Goal: Task Accomplishment & Management: Use online tool/utility

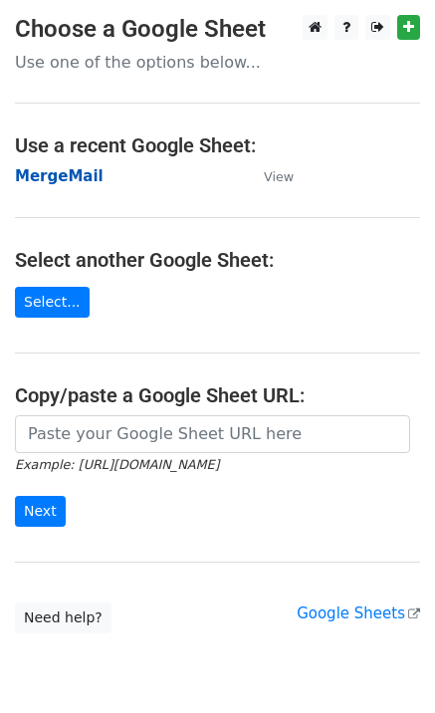
click at [72, 184] on strong "MergeMail" at bounding box center [59, 176] width 89 height 18
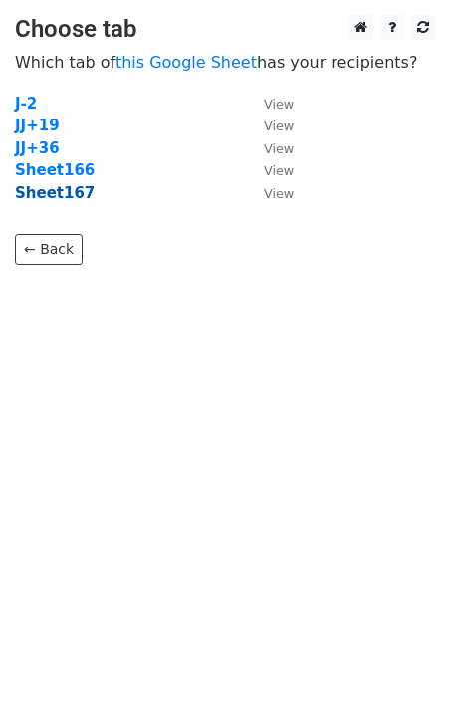
click at [66, 199] on strong "Sheet167" at bounding box center [55, 193] width 80 height 18
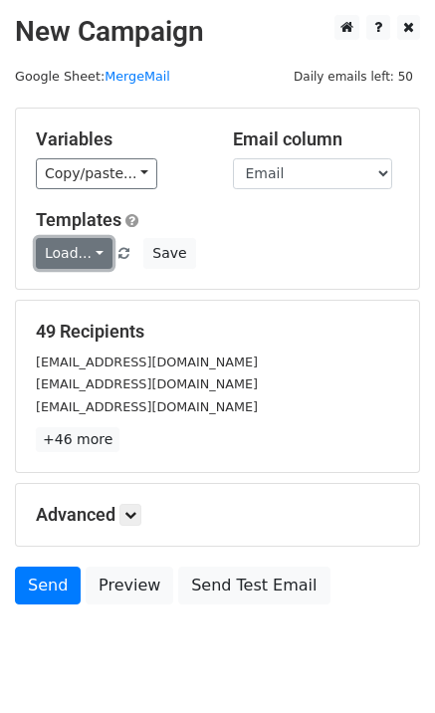
click at [62, 260] on link "Load..." at bounding box center [74, 253] width 77 height 31
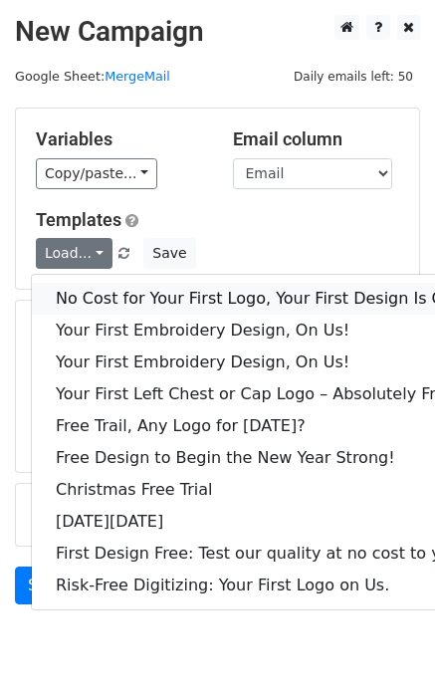
click at [83, 303] on link "No Cost for Your First Logo, Your First Design Is On Us!" at bounding box center [271, 299] width 478 height 32
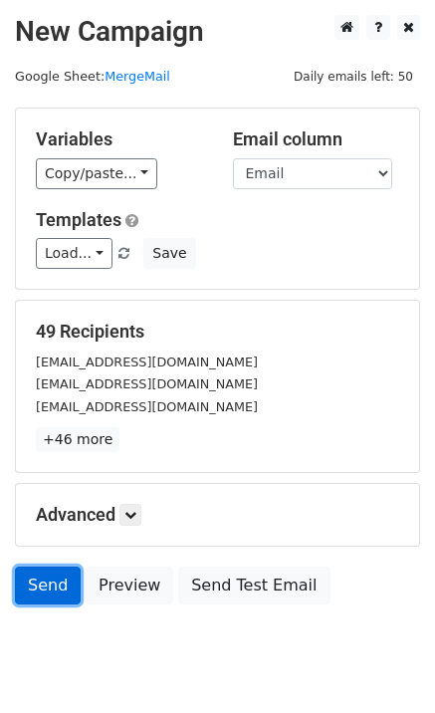
click at [42, 583] on link "Send" at bounding box center [48, 586] width 66 height 38
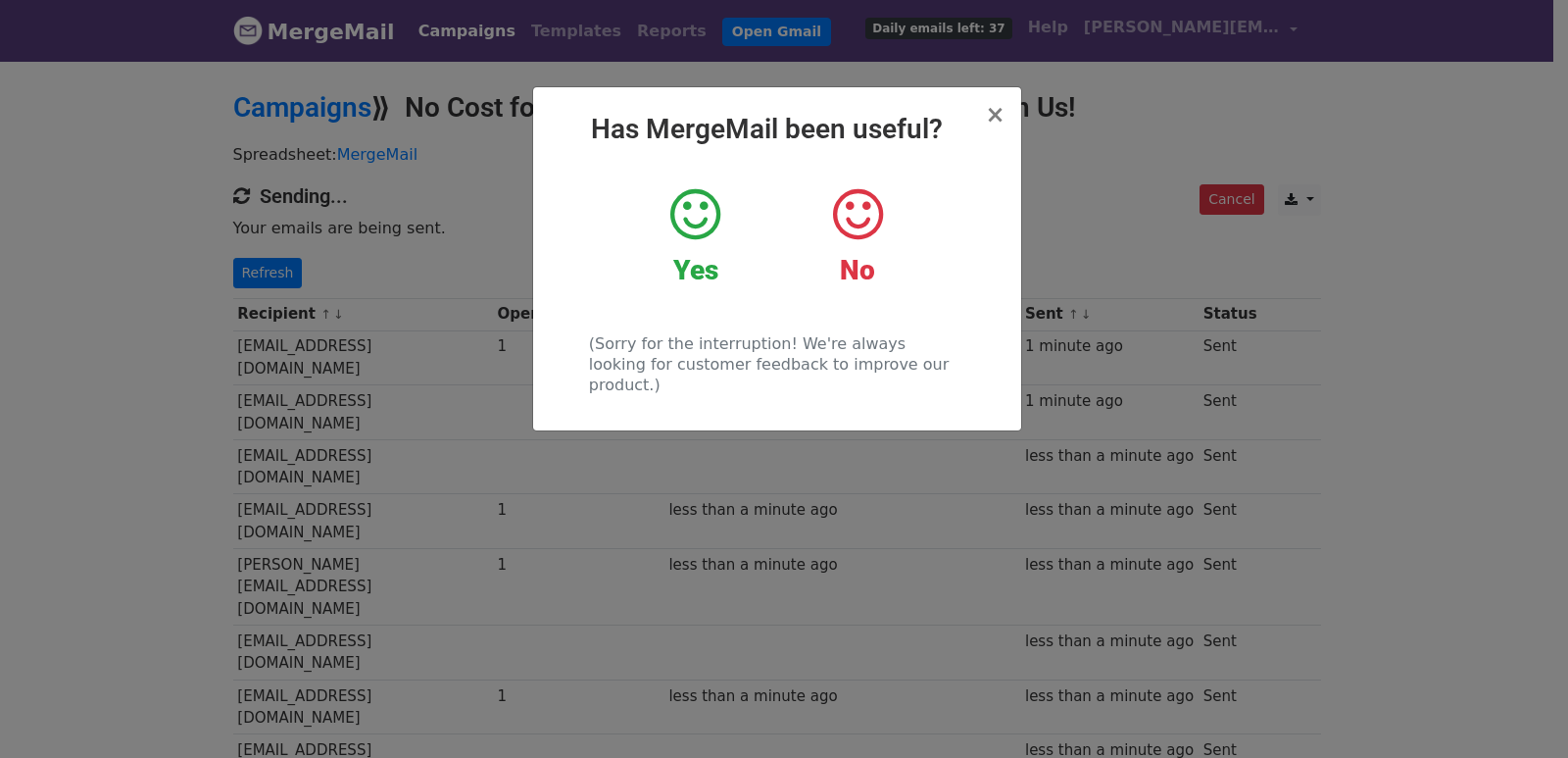
click at [304, 291] on div "× Has MergeMail been useful? Yes No (Sorry for the interruption! We're always l…" at bounding box center [784, 409] width 1568 height 699
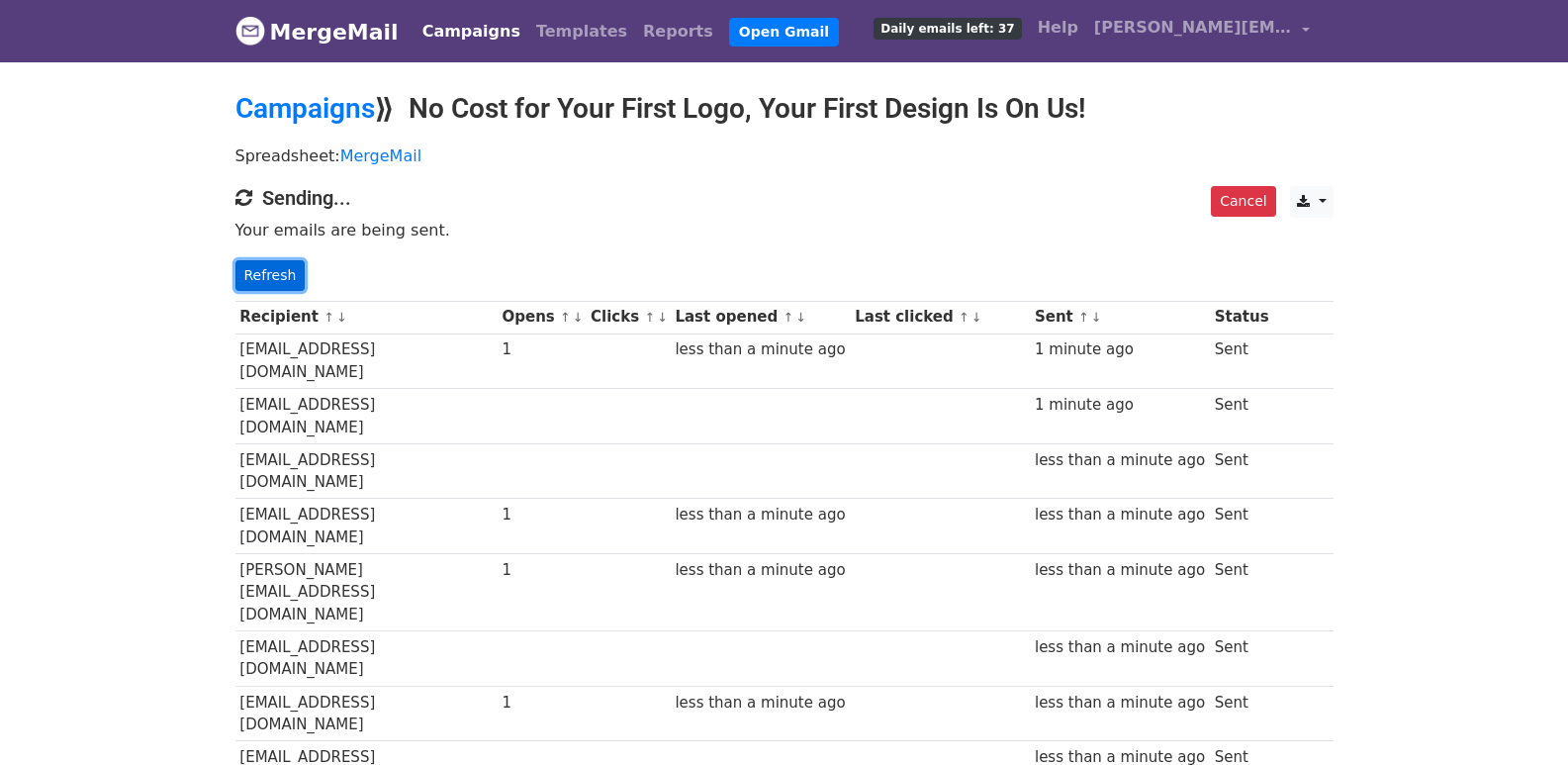
click at [281, 269] on link "Refresh" at bounding box center [270, 275] width 71 height 31
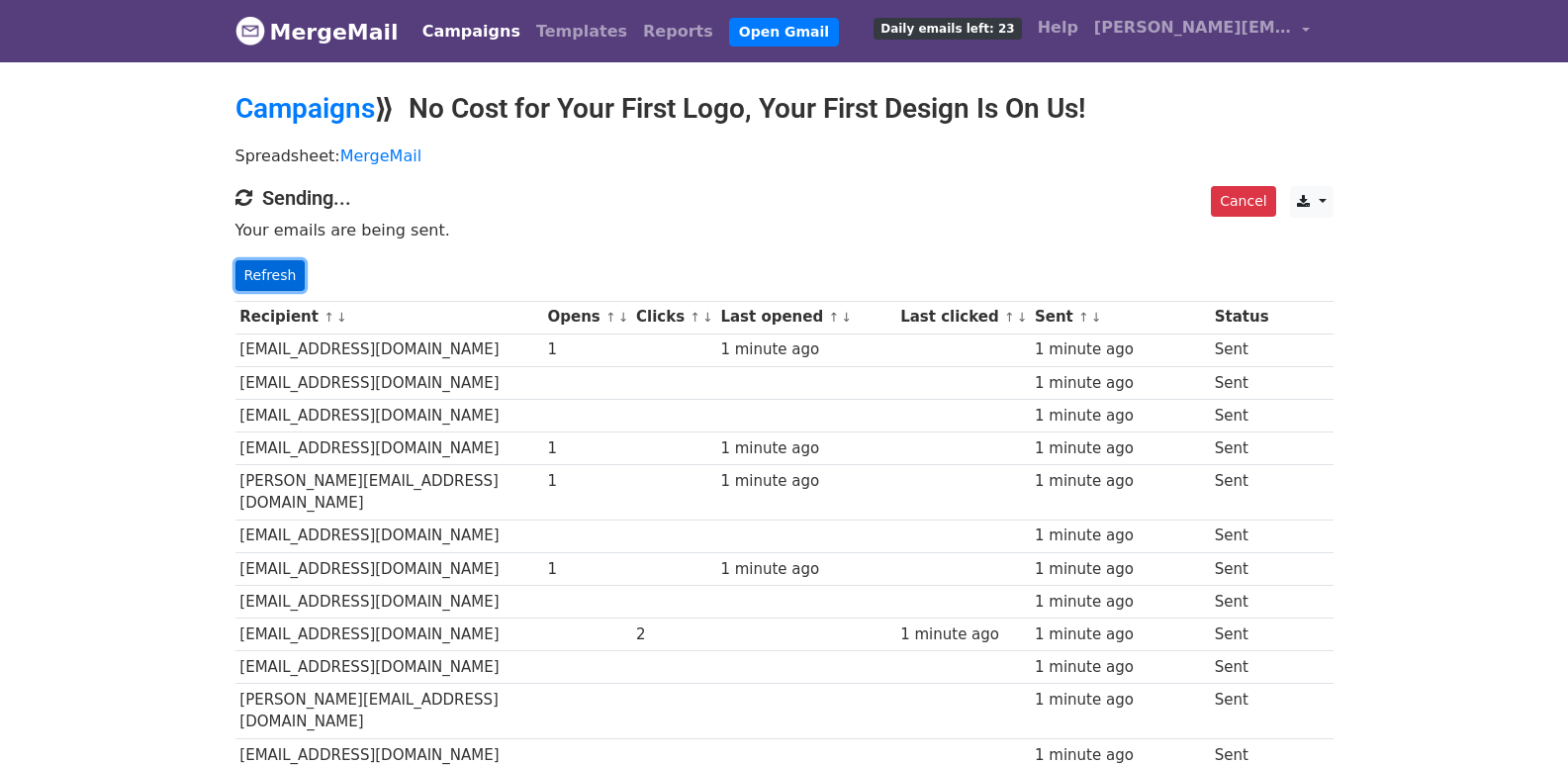
click at [259, 267] on link "Refresh" at bounding box center [270, 275] width 71 height 31
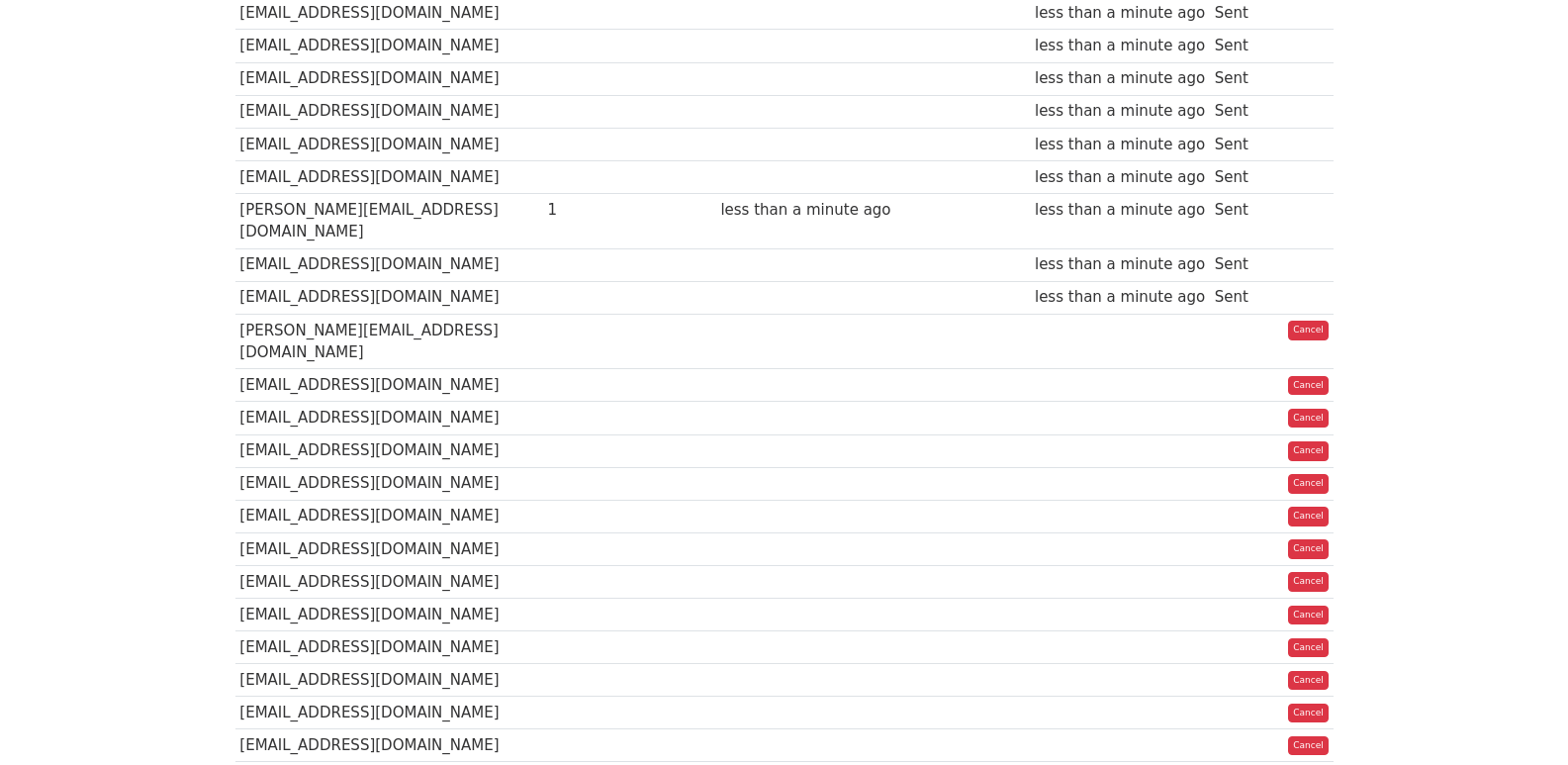
scroll to position [1359, 0]
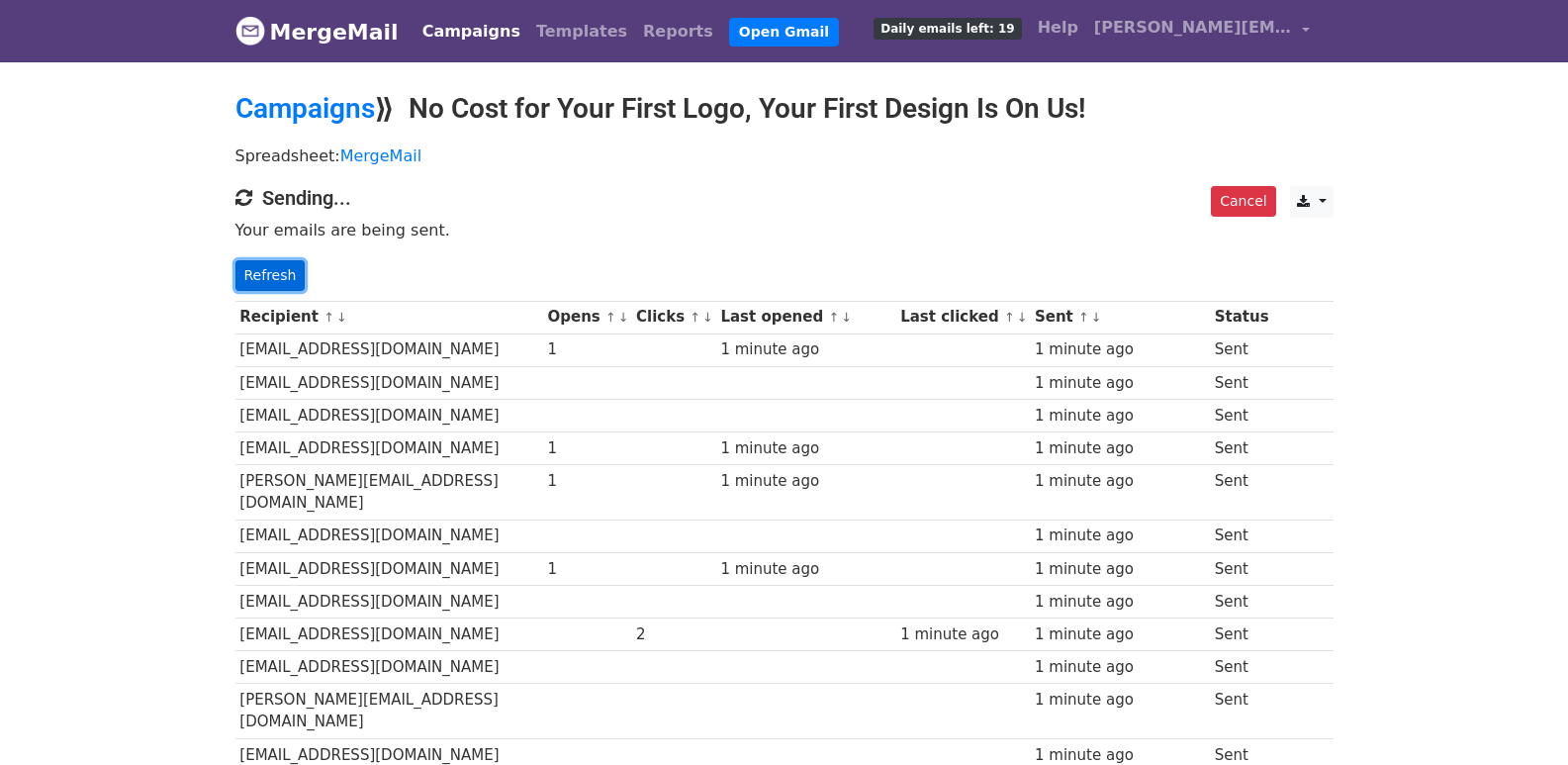
click at [262, 272] on link "Refresh" at bounding box center [270, 275] width 71 height 31
click at [270, 264] on link "Refresh" at bounding box center [270, 275] width 71 height 31
click at [268, 266] on link "Refresh" at bounding box center [270, 275] width 71 height 31
click at [267, 278] on link "Refresh" at bounding box center [270, 275] width 71 height 31
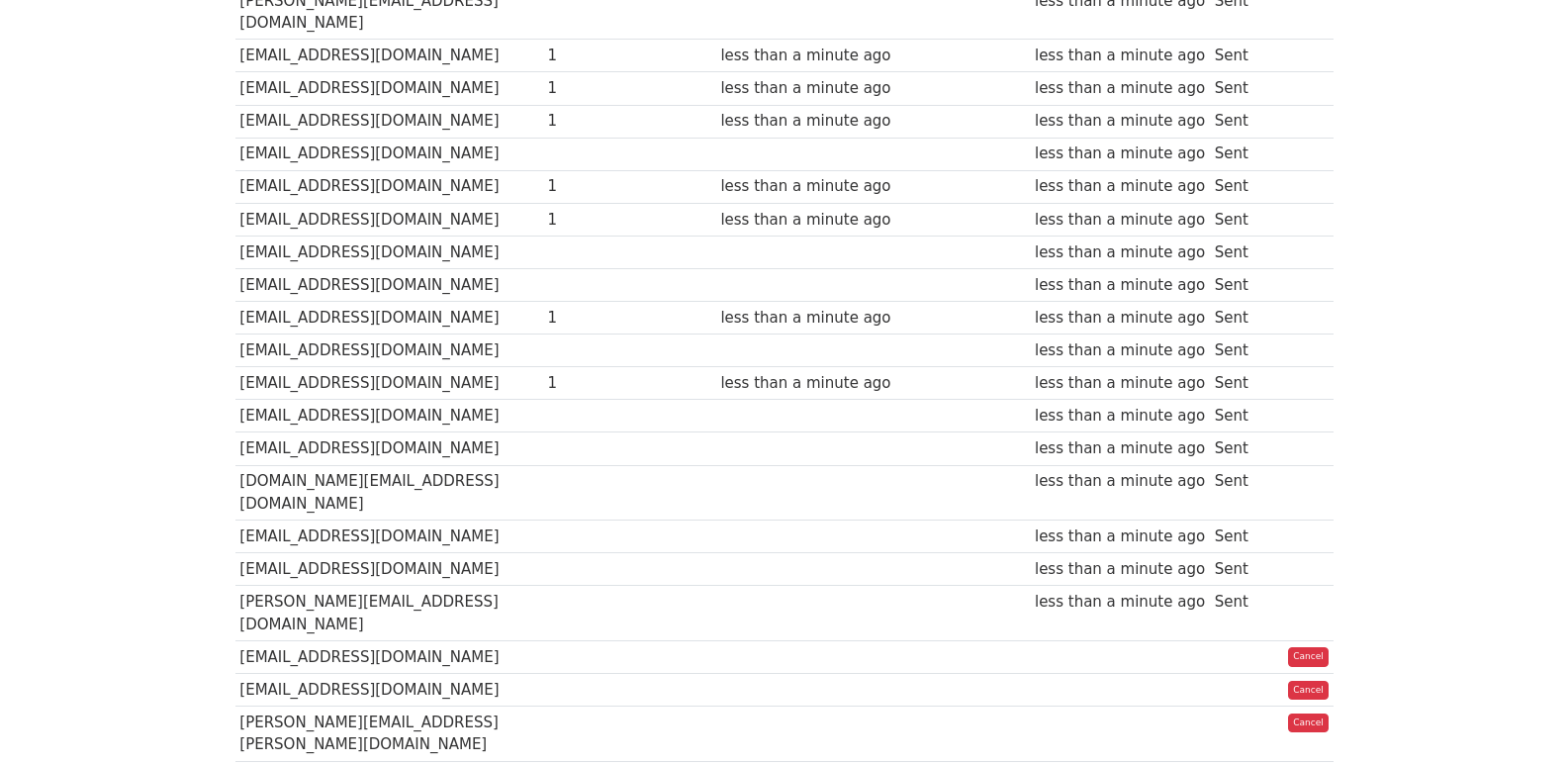
scroll to position [1350, 0]
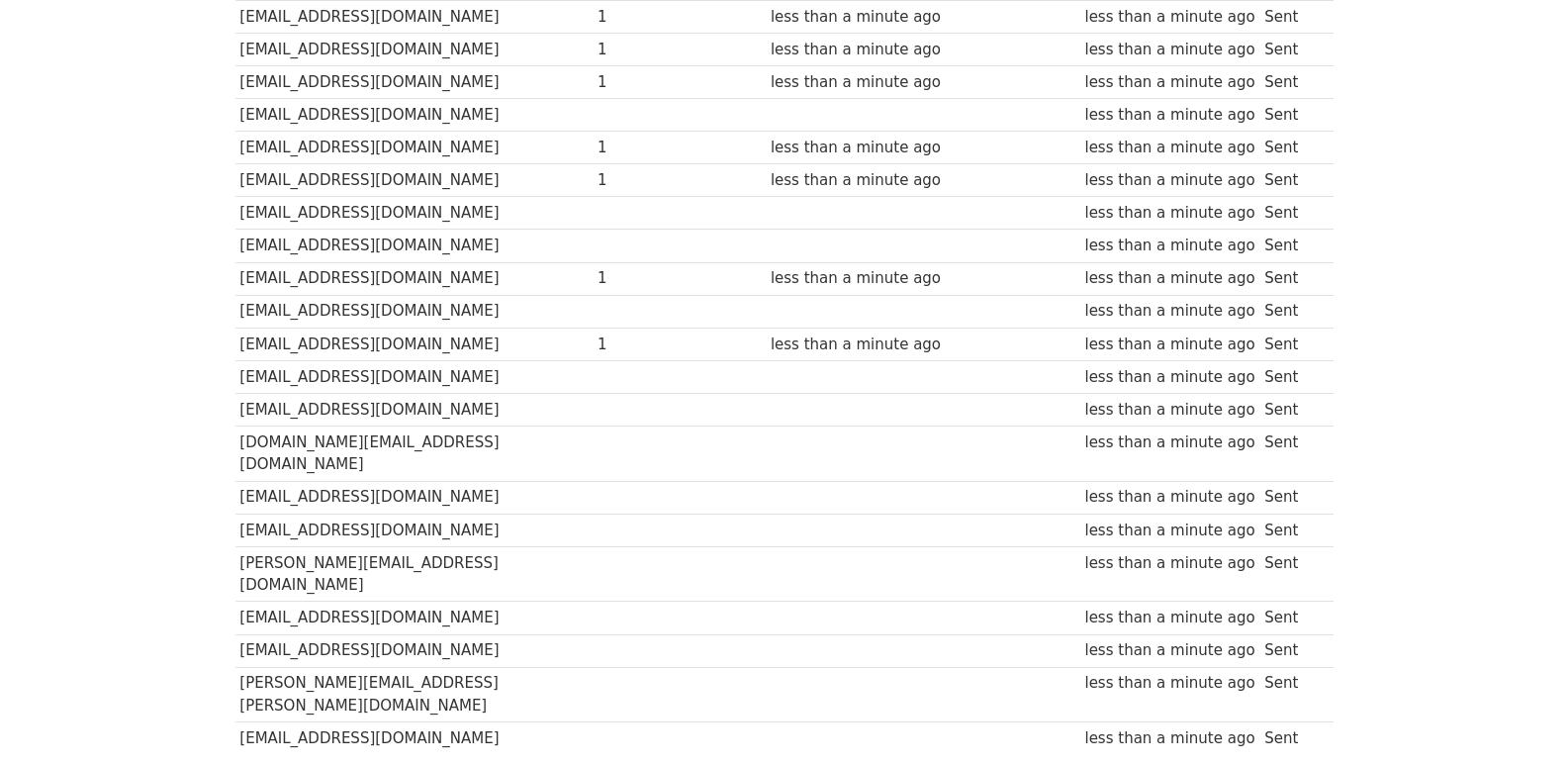
scroll to position [1344, 0]
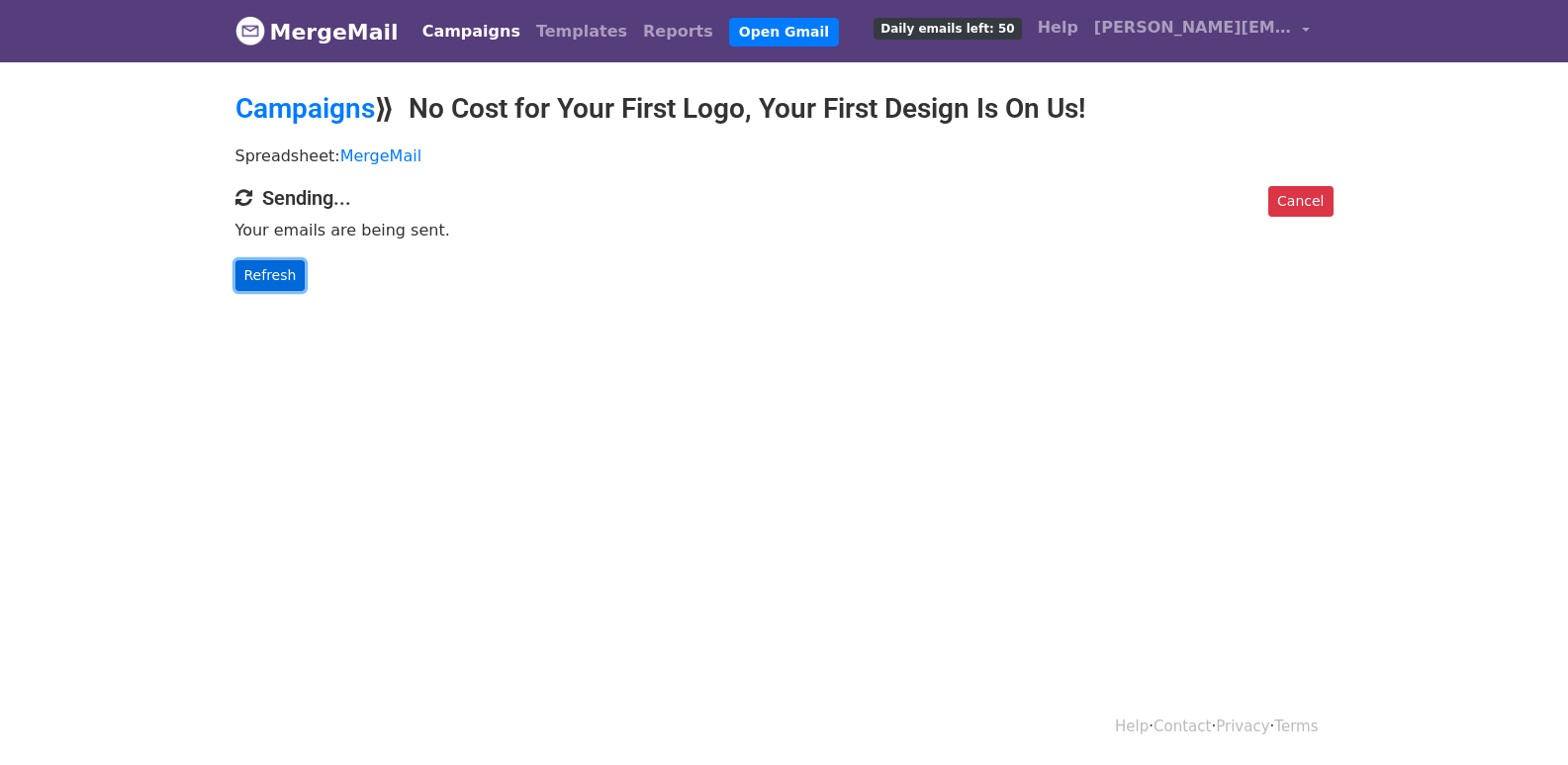
click at [256, 269] on link "Refresh" at bounding box center [270, 275] width 71 height 31
